Goal: Information Seeking & Learning: Learn about a topic

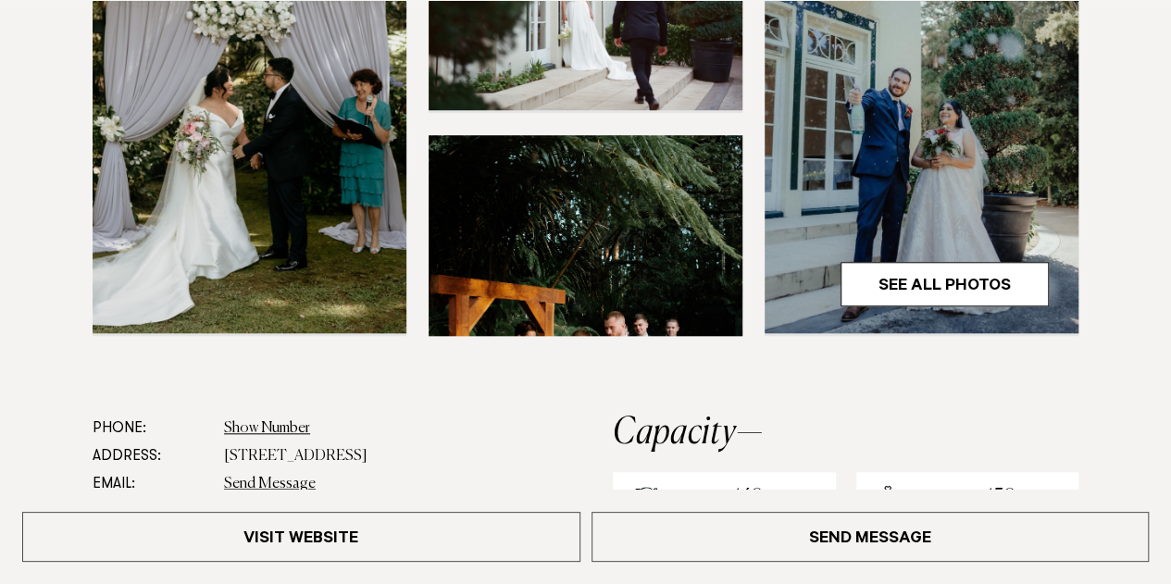
scroll to position [741, 0]
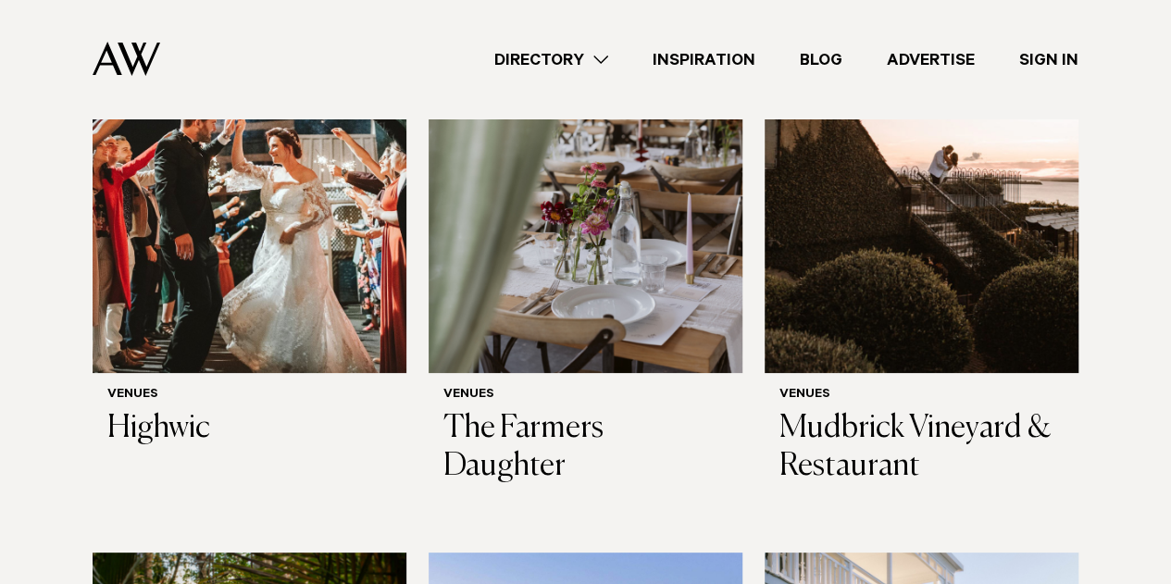
scroll to position [6850, 0]
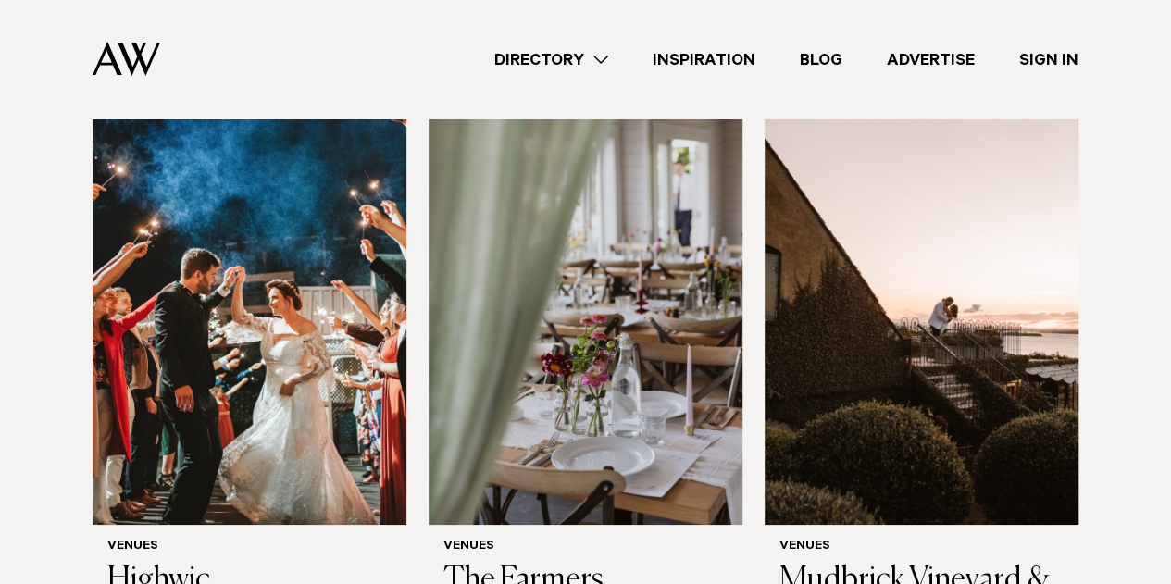
drag, startPoint x: 859, startPoint y: 324, endPoint x: 1121, endPoint y: 362, distance: 264.7
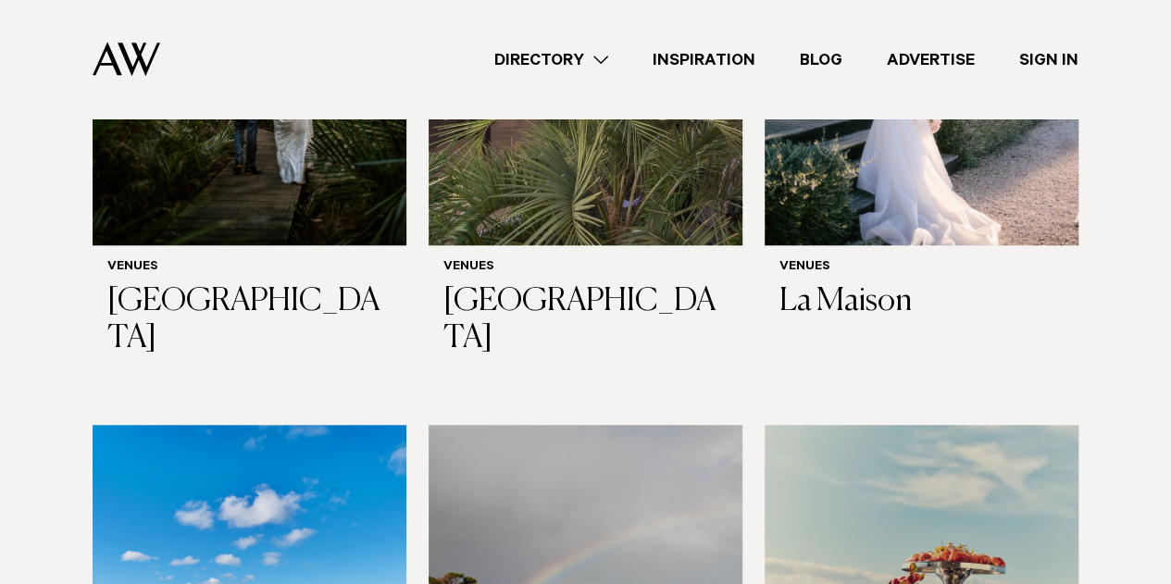
scroll to position [7683, 0]
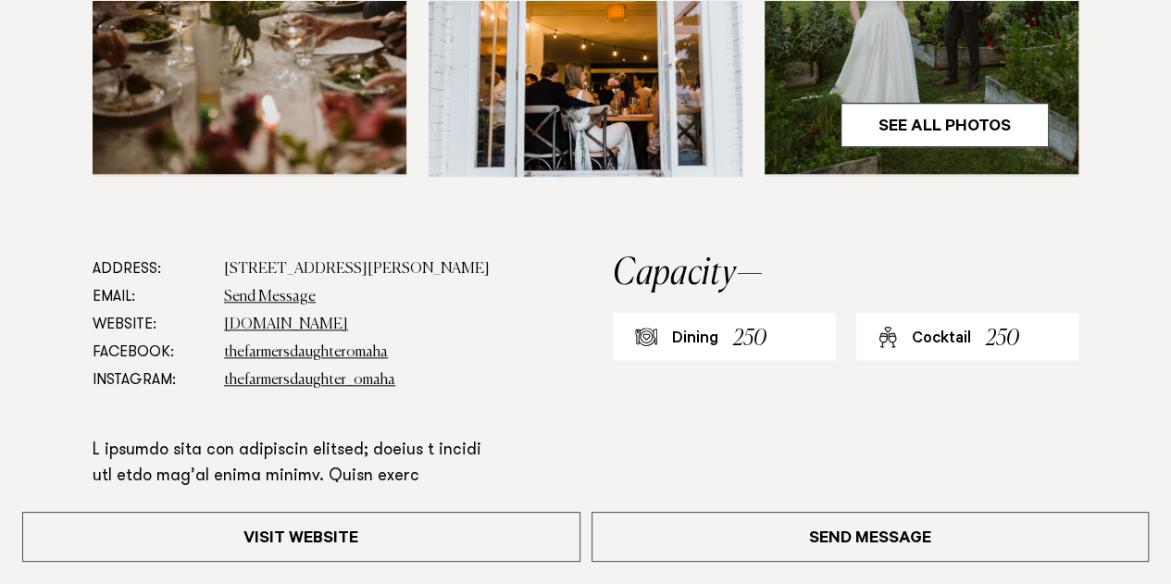
scroll to position [833, 0]
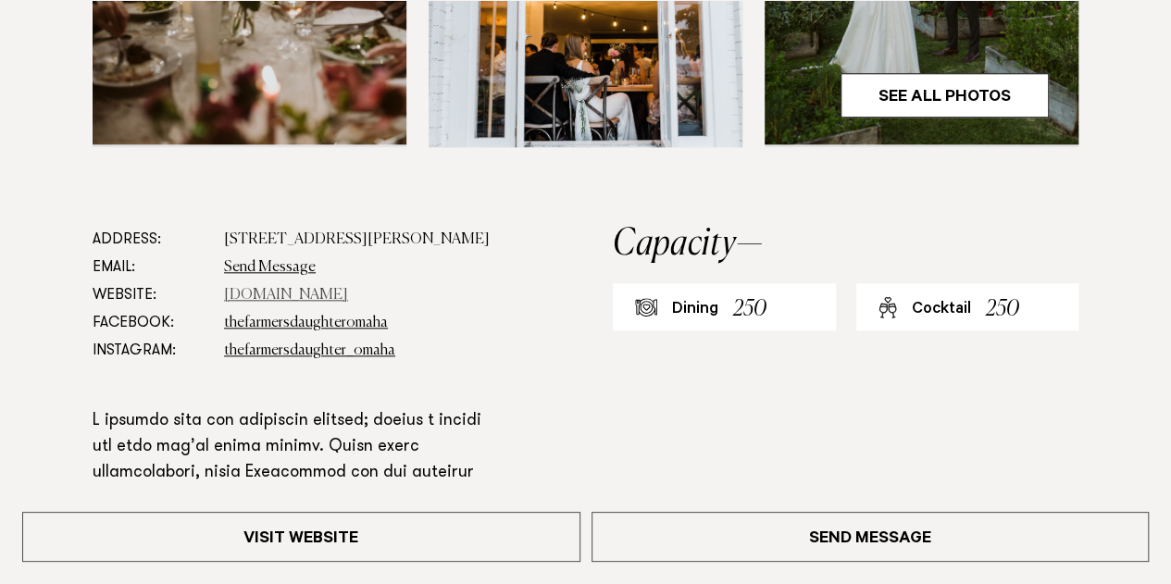
click at [348, 297] on link "thefarmersdaughteromaha.co.nz" at bounding box center [286, 295] width 124 height 15
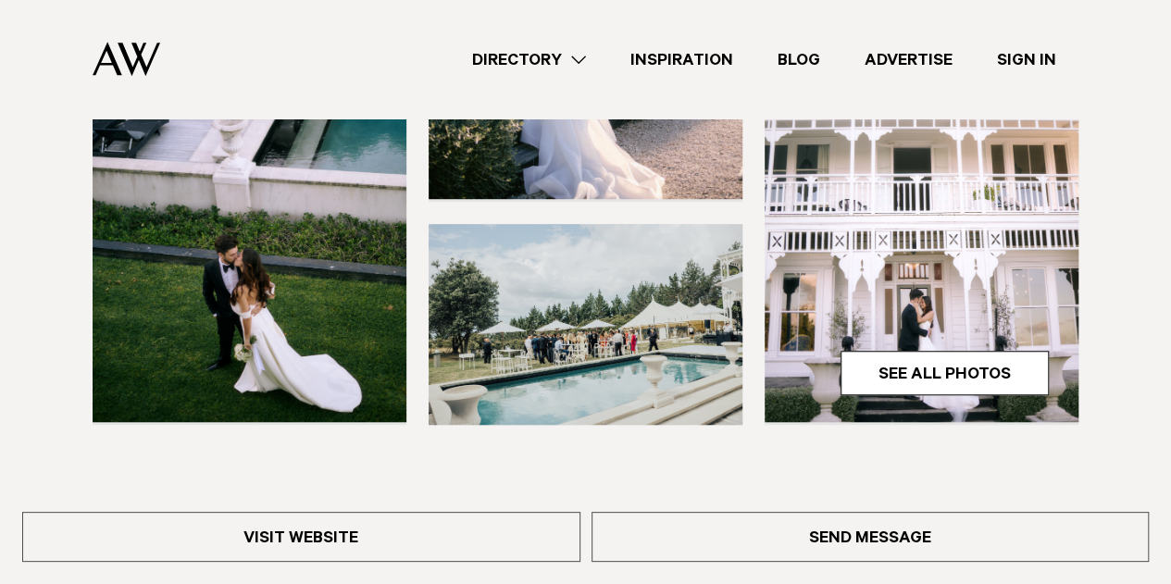
scroll to position [833, 0]
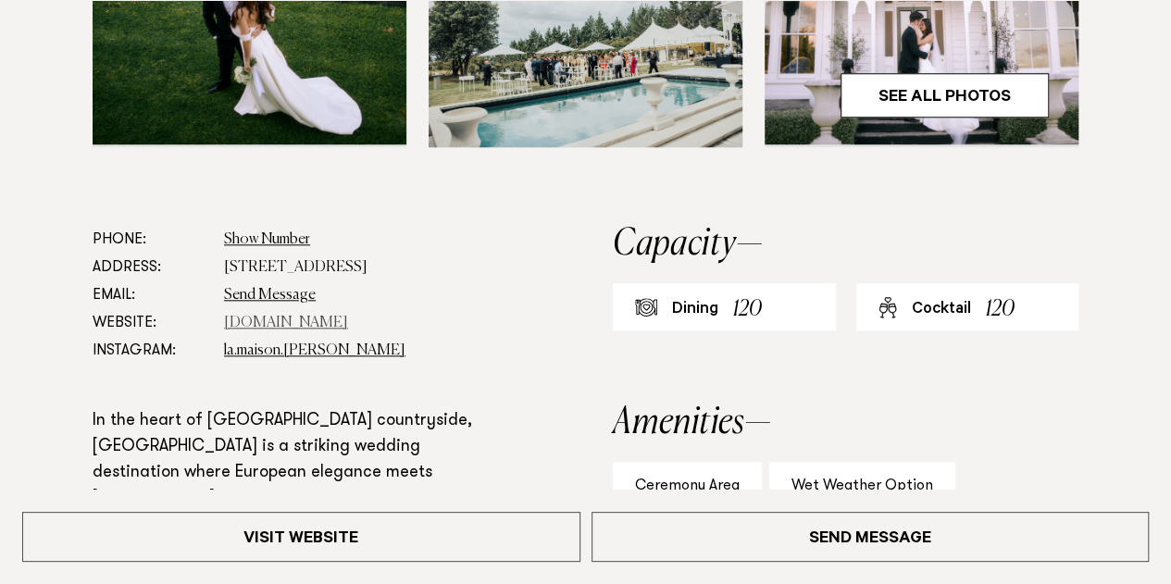
click at [319, 319] on link "www.lamaison.co.nz" at bounding box center [286, 323] width 124 height 15
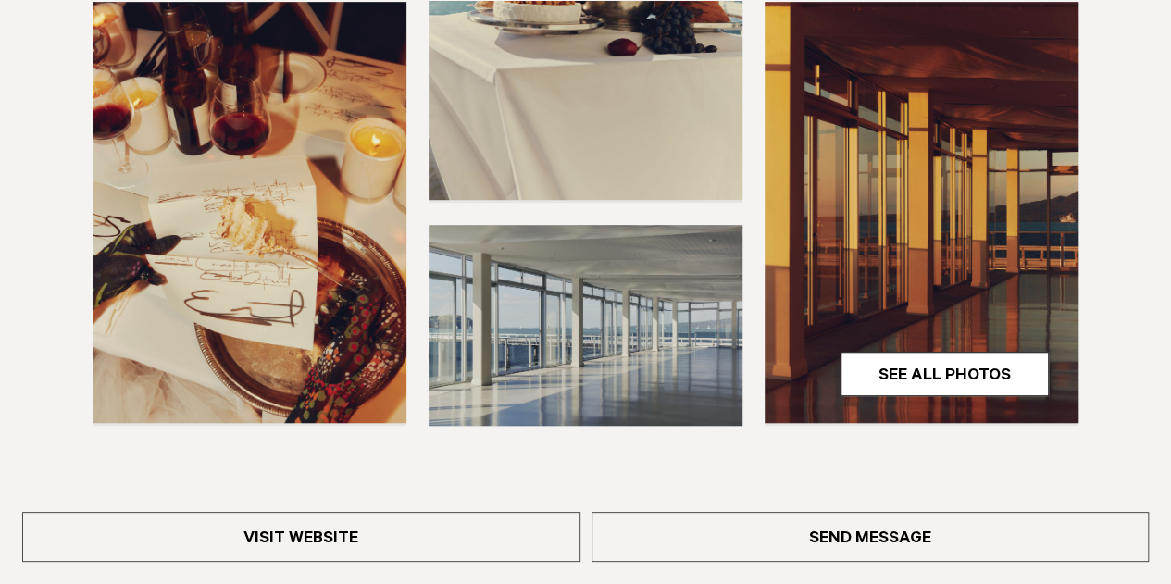
scroll to position [555, 0]
